Goal: Task Accomplishment & Management: Complete application form

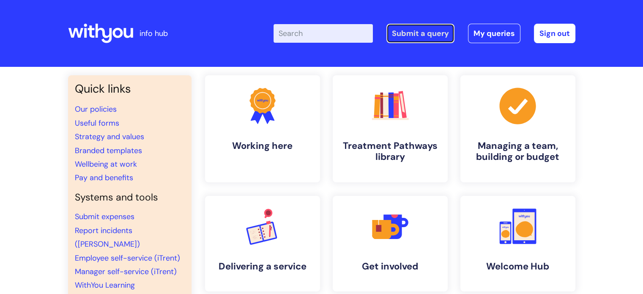
click at [415, 37] on link "Submit a query" at bounding box center [421, 33] width 68 height 19
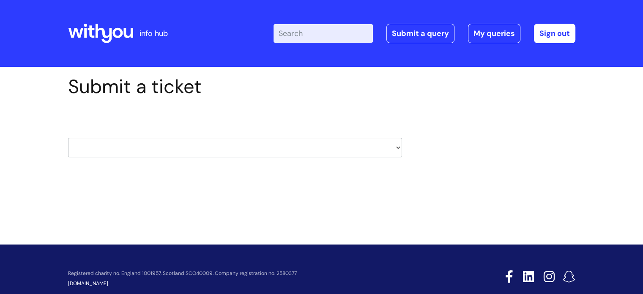
click at [157, 149] on select "HR / People IT and Support Clinical Drug Alerts Finance Accounts Data Support T…" at bounding box center [235, 147] width 334 height 19
select select "systems"
click at [68, 138] on select "HR / People IT and Support Clinical Drug Alerts Finance Accounts Data Support T…" at bounding box center [235, 147] width 334 height 19
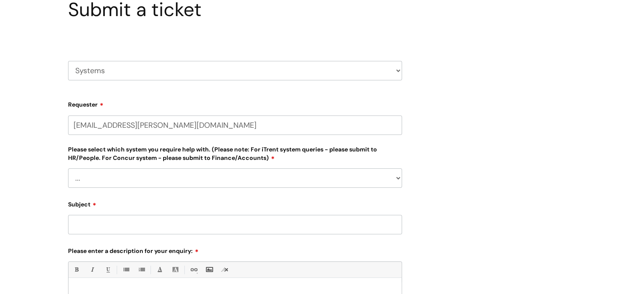
scroll to position [127, 0]
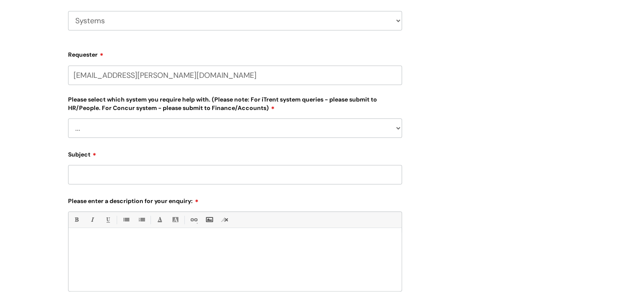
select select "80004418200"
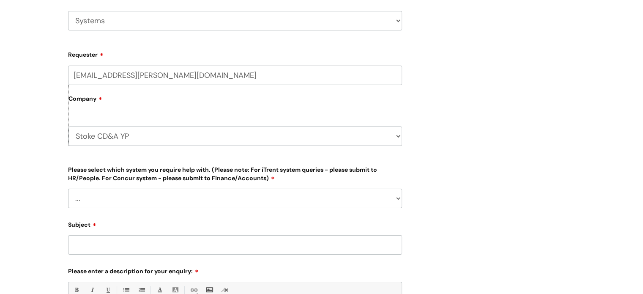
click at [96, 243] on input "Subject" at bounding box center [235, 244] width 334 height 19
click at [92, 206] on select "... Ulysses Helpdesk Monday.com Nebula fault ILLY CarePath fault Halo fault E-c…" at bounding box center [235, 198] width 334 height 19
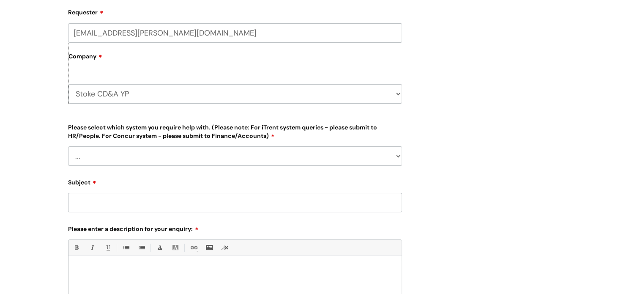
click at [100, 198] on input "Subject" at bounding box center [235, 202] width 334 height 19
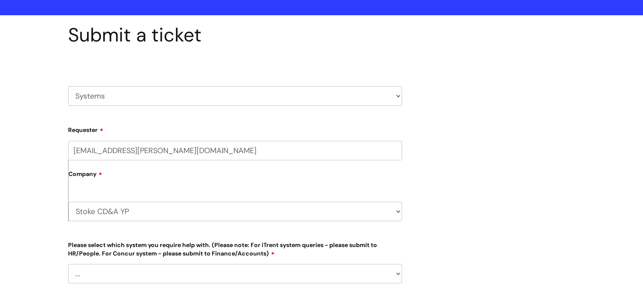
scroll to position [0, 0]
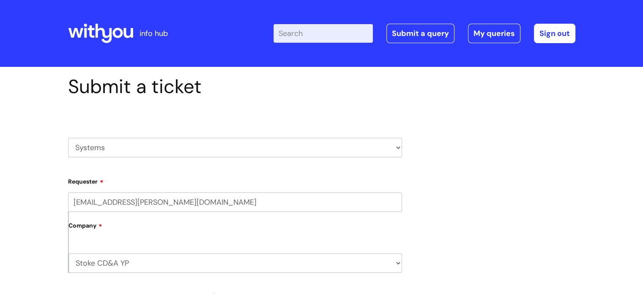
click at [121, 148] on select "HR / People IT and Support Clinical Drug Alerts Finance Accounts Data Support T…" at bounding box center [235, 147] width 334 height 19
select select "it_and_support"
click at [68, 138] on select "HR / People IT and Support Clinical Drug Alerts Finance Accounts Data Support T…" at bounding box center [235, 147] width 334 height 19
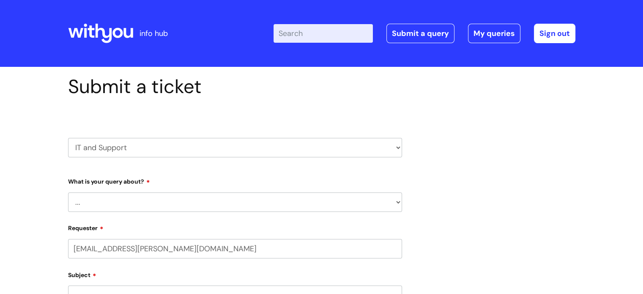
select select "80004418200"
click at [113, 207] on select "... Mobile Phone Reset & MFA Accounts, Starters and Leavers IT Hardware issue I…" at bounding box center [235, 201] width 334 height 19
select select "Accounts, Starters and Leavers"
click at [68, 192] on select "... Mobile Phone Reset & MFA Accounts, Starters and Leavers IT Hardware issue I…" at bounding box center [235, 201] width 334 height 19
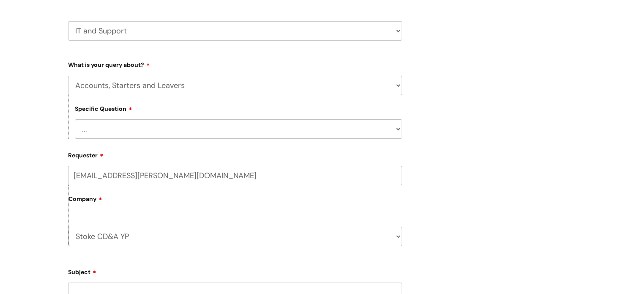
scroll to position [127, 0]
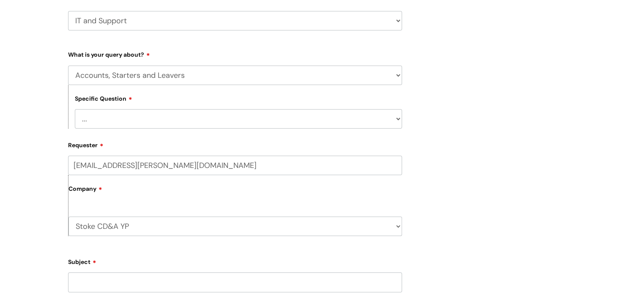
click at [106, 124] on select "... I have a new starter I have a leaver I need to make a change to an account …" at bounding box center [238, 118] width 327 height 19
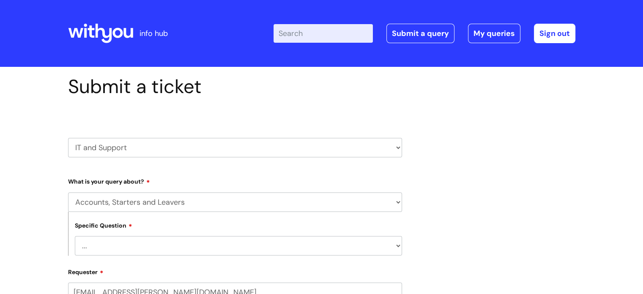
click at [111, 154] on select "HR / People IT and Support Clinical Drug Alerts Finance Accounts Data Support T…" at bounding box center [235, 147] width 334 height 19
select select "systems"
click at [68, 138] on select "HR / People IT and Support Clinical Drug Alerts Finance Accounts Data Support T…" at bounding box center [235, 147] width 334 height 19
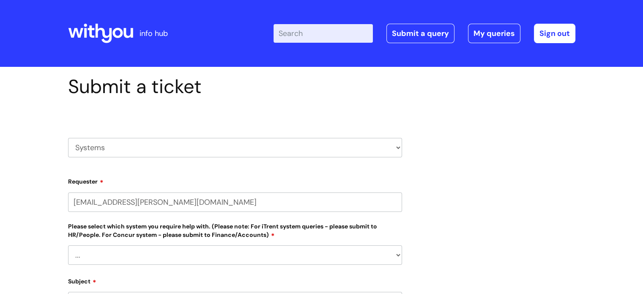
select select "80004418200"
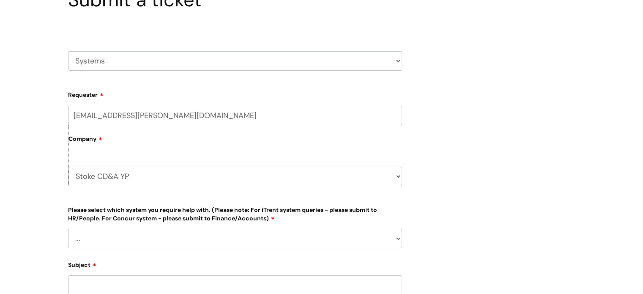
scroll to position [127, 0]
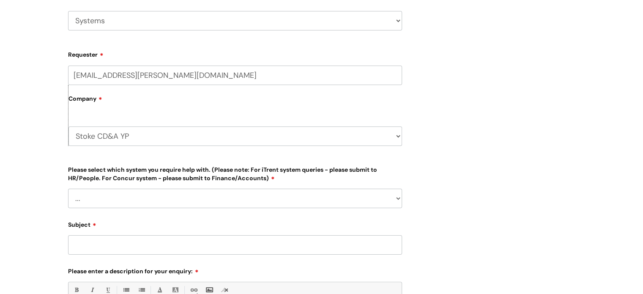
click at [109, 199] on select "... [PERSON_NAME] Helpdesk [DATE][DOMAIN_NAME] Nebula fault ILLY CarePath fault…" at bounding box center [235, 198] width 334 height 19
